Goal: Task Accomplishment & Management: Manage account settings

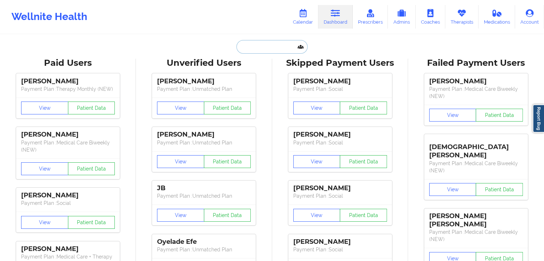
click at [289, 45] on input "text" at bounding box center [272, 47] width 71 height 14
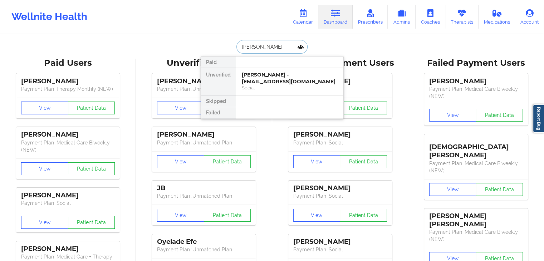
type input "[PERSON_NAME] [PERSON_NAME]"
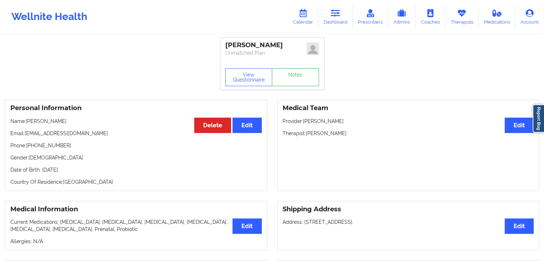
scroll to position [303, 0]
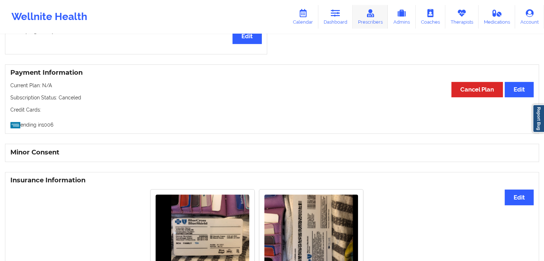
drag, startPoint x: 457, startPoint y: 19, endPoint x: 368, endPoint y: 26, distance: 89.0
click at [457, 19] on link "Therapists" at bounding box center [462, 17] width 33 height 24
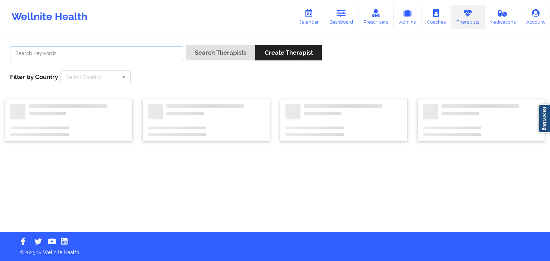
click at [147, 54] on input "text" at bounding box center [96, 54] width 173 height 14
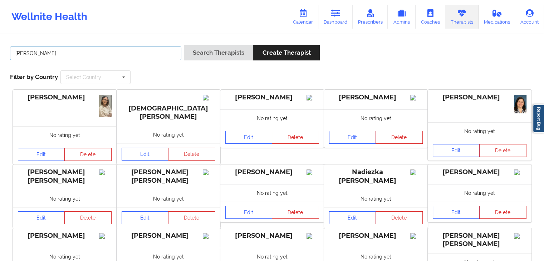
type input "[PERSON_NAME]"
click at [184, 45] on button "Search Therapists" at bounding box center [218, 52] width 69 height 15
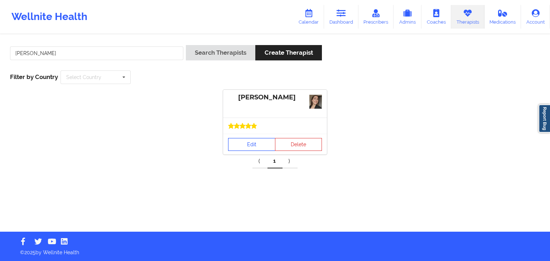
click at [253, 142] on link "Edit" at bounding box center [251, 144] width 47 height 13
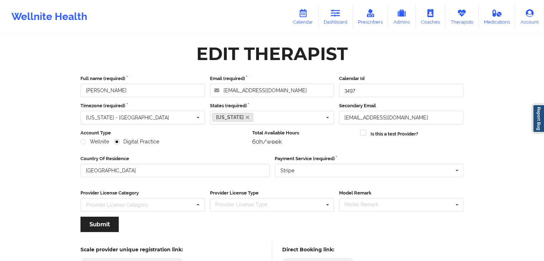
scroll to position [59, 0]
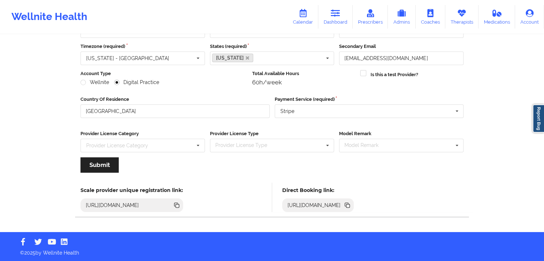
click at [350, 205] on icon at bounding box center [348, 206] width 4 height 4
